Goal: Navigation & Orientation: Find specific page/section

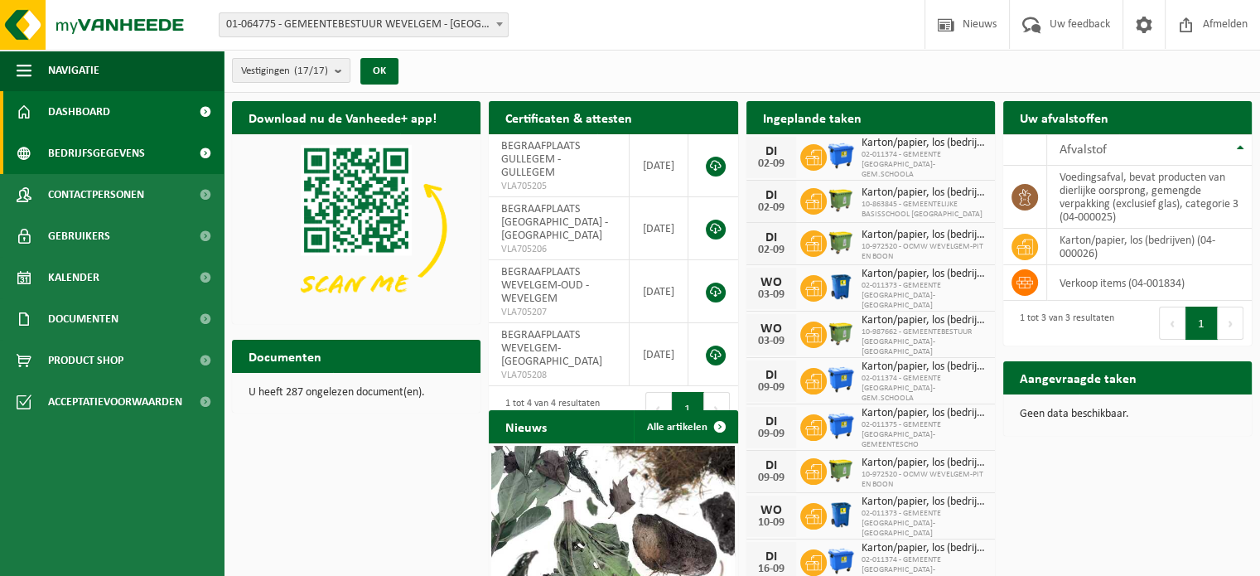
click at [127, 150] on span "Bedrijfsgegevens" at bounding box center [96, 153] width 97 height 41
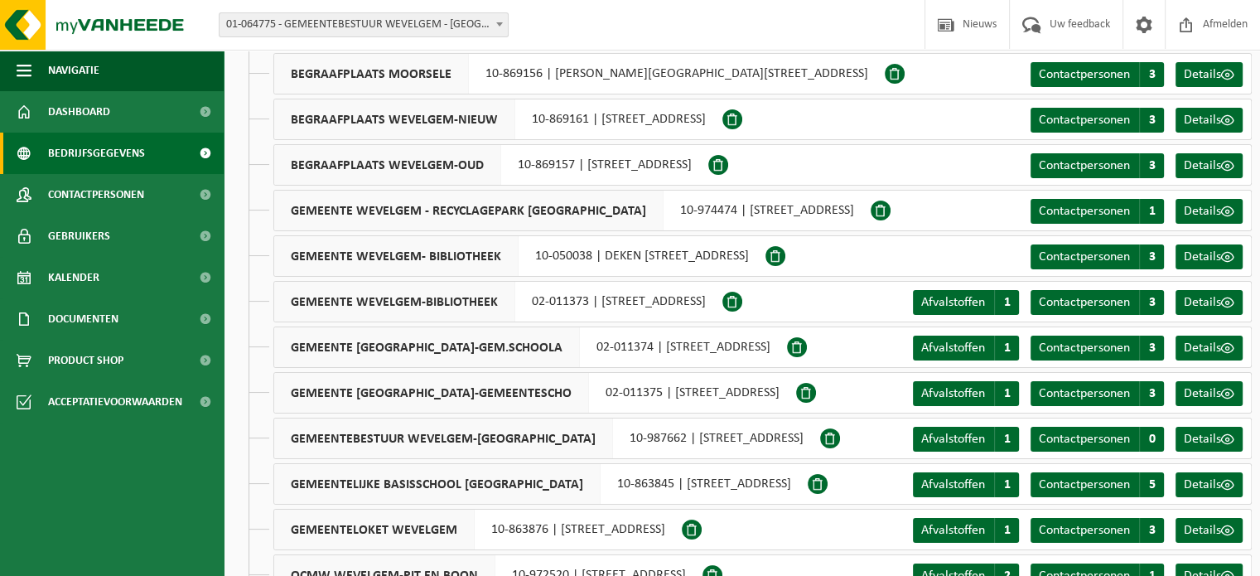
scroll to position [328, 0]
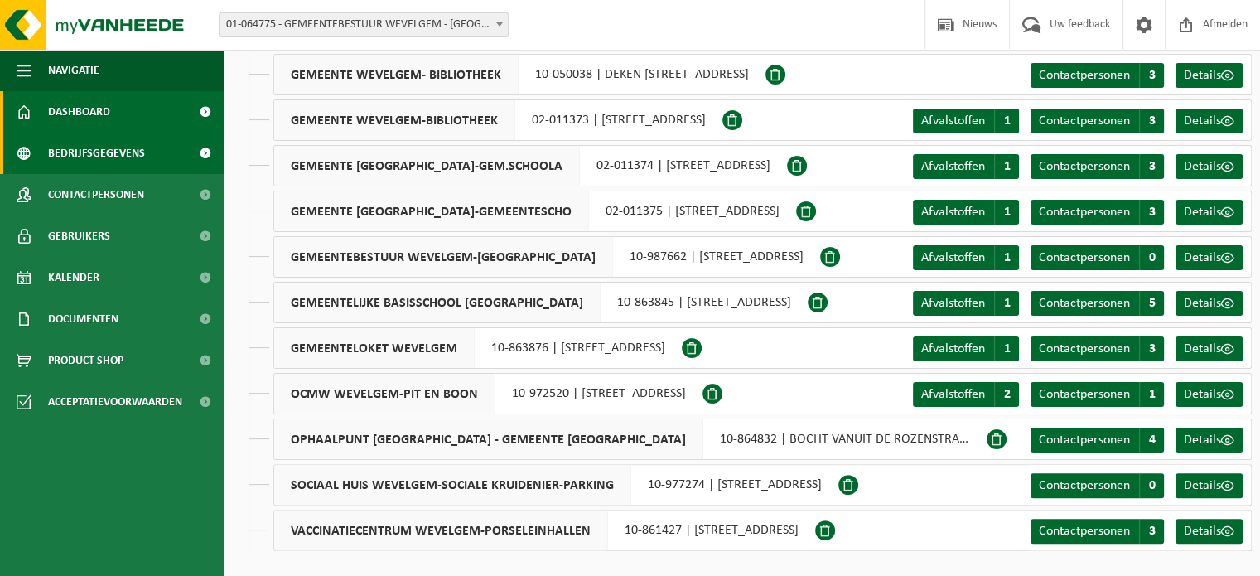
click at [76, 115] on span "Dashboard" at bounding box center [79, 111] width 62 height 41
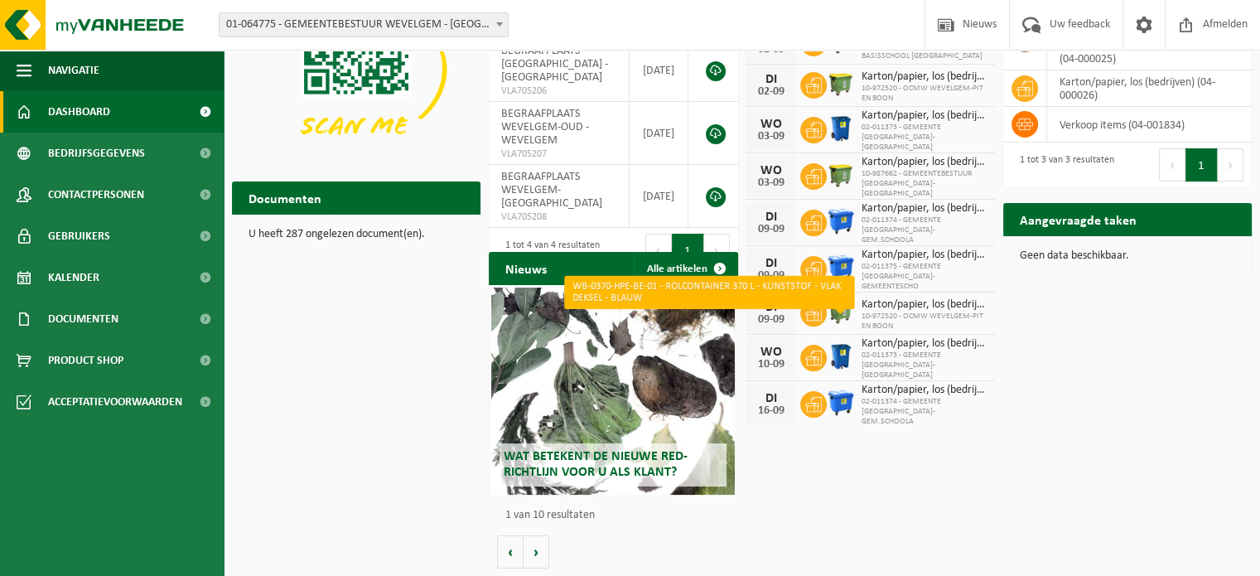
scroll to position [75, 0]
